Goal: Transaction & Acquisition: Purchase product/service

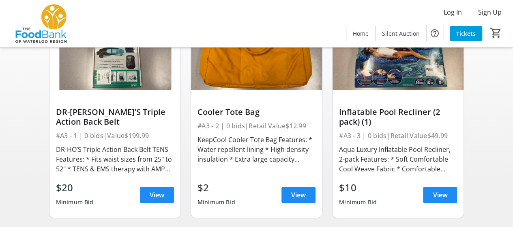
scroll to position [81, 0]
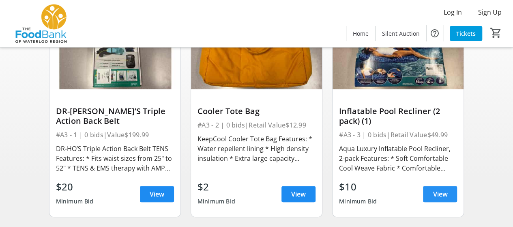
drag, startPoint x: 394, startPoint y: 63, endPoint x: 445, endPoint y: 196, distance: 142.9
click at [445, 196] on span "View" at bounding box center [440, 194] width 15 height 10
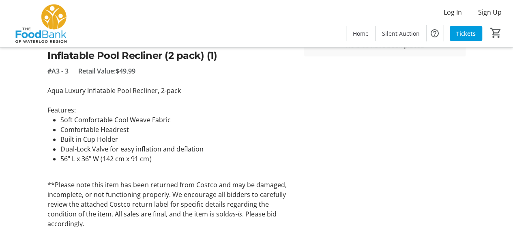
scroll to position [203, 0]
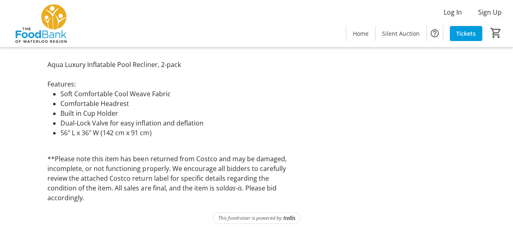
click at [122, 115] on li "Built in Cup Holder" at bounding box center [177, 113] width 234 height 10
click at [120, 123] on li "Dual-Lock Valve for easy inflation and deflation" at bounding box center [177, 123] width 234 height 10
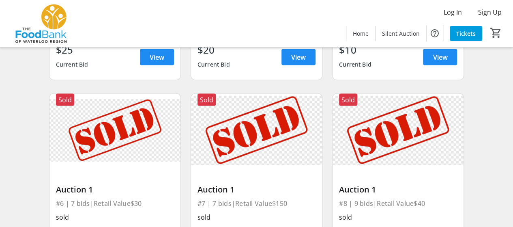
scroll to position [2433, 0]
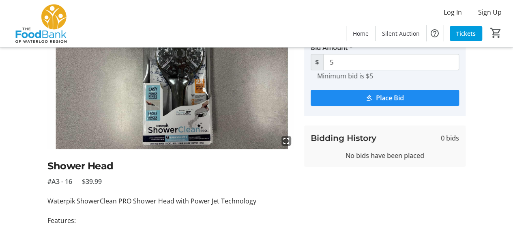
scroll to position [41, 0]
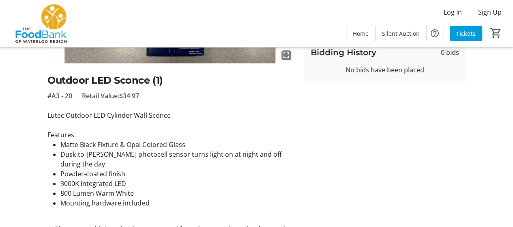
scroll to position [203, 0]
